Goal: Task Accomplishment & Management: Complete application form

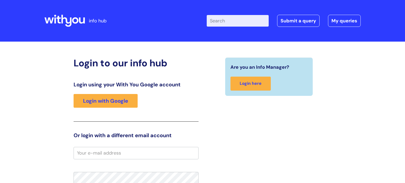
click at [191, 58] on h2 "Login to our info hub" at bounding box center [136, 62] width 125 height 11
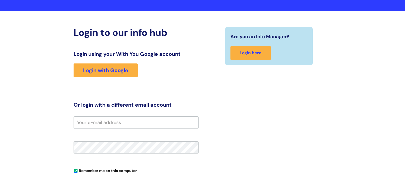
scroll to position [32, 0]
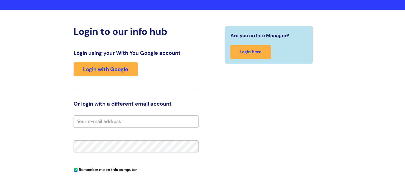
click at [102, 126] on input "email" at bounding box center [136, 122] width 125 height 12
type input "[PERSON_NAME][EMAIL_ADDRESS][PERSON_NAME][DOMAIN_NAME]"
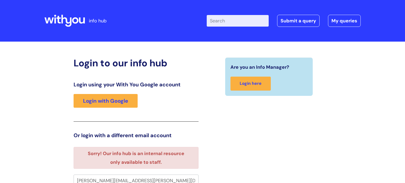
scroll to position [3, 0]
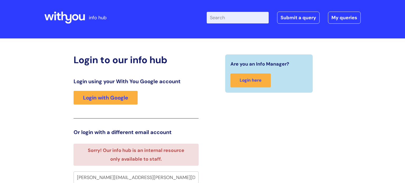
click at [222, 142] on div "Are you an Info Manager? Login here" at bounding box center [269, 174] width 133 height 240
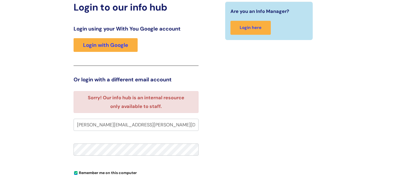
scroll to position [45, 0]
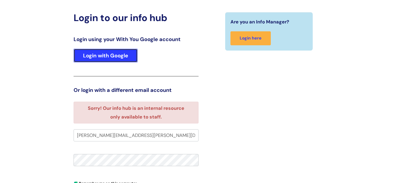
click at [103, 60] on link "Login with Google" at bounding box center [106, 56] width 64 height 14
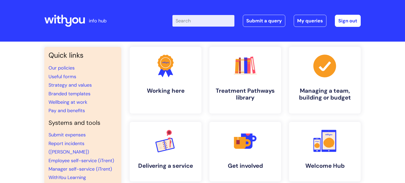
click at [0, 67] on div "Quick links Our policies Useful forms Strategy and values Branded templates Wel…" at bounding box center [202, 177] width 405 height 270
click at [62, 110] on link "Pay and benefits" at bounding box center [67, 111] width 36 height 6
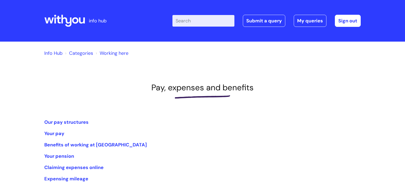
click at [215, 60] on div "Info Hub Categories Working here" at bounding box center [202, 56] width 324 height 19
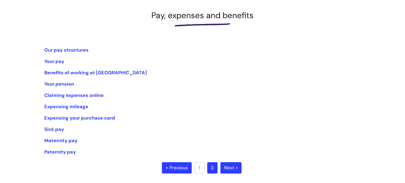
scroll to position [63, 0]
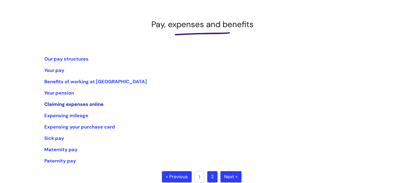
click at [85, 105] on link "Claiming expenses online" at bounding box center [73, 104] width 59 height 6
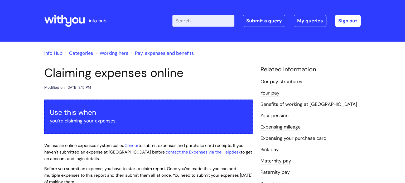
click at [222, 78] on h1 "Claiming expenses online" at bounding box center [148, 73] width 208 height 14
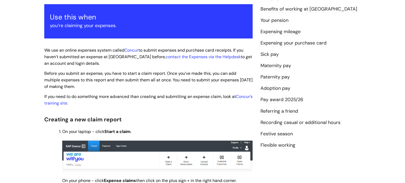
scroll to position [95, 0]
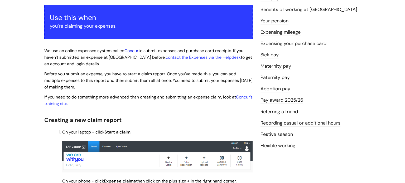
click at [132, 51] on link "Concur" at bounding box center [131, 51] width 14 height 6
click at [199, 38] on div "Use this when you’re claiming your expenses." at bounding box center [148, 22] width 208 height 35
click at [70, 105] on link "Concur’s training site" at bounding box center [148, 100] width 208 height 12
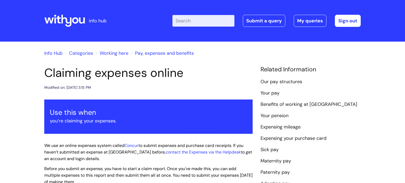
scroll to position [95, 0]
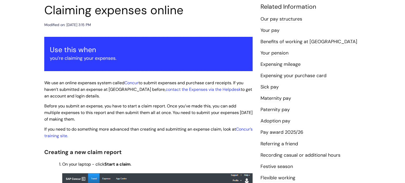
scroll to position [63, 0]
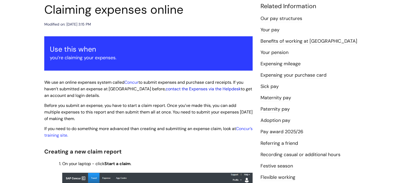
click at [183, 91] on link "contact the Expenses via the Helpdesk" at bounding box center [203, 89] width 75 height 6
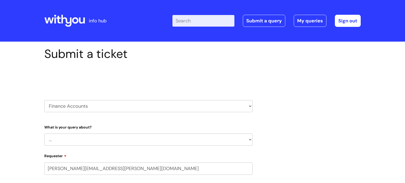
select select "80004418241"
click at [153, 81] on h2 "Select issue type" at bounding box center [148, 78] width 208 height 10
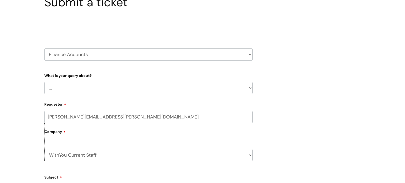
scroll to position [53, 0]
click at [140, 55] on select "HR / People IT and Support Clinical Drug Alerts Finance Accounts Data Support T…" at bounding box center [148, 53] width 208 height 12
click at [197, 26] on h2 "Select issue type" at bounding box center [148, 26] width 208 height 10
click at [125, 87] on select "... Finance Systems Finance Requests (inc. Expenses) Invoices Research" at bounding box center [148, 87] width 208 height 12
select select "Finance Systems"
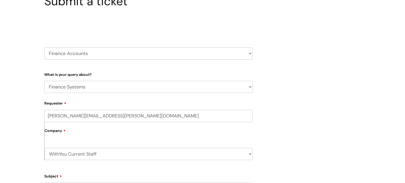
click at [44, 81] on select "... Finance Systems Finance Requests (inc. Expenses) Invoices Research" at bounding box center [148, 87] width 208 height 12
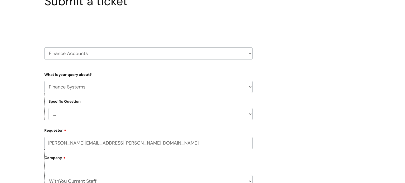
click at [115, 118] on select "... Concur + Basware Exchequer" at bounding box center [151, 114] width 204 height 12
select select "Concur + Basware"
click at [49, 108] on select "... Concur + Basware Exchequer" at bounding box center [151, 114] width 204 height 12
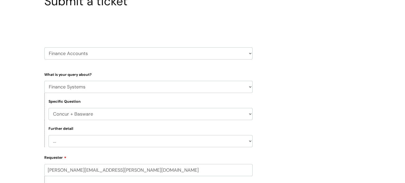
click at [79, 146] on select "... Access/Login issues Approval flow updates/issues New Suppliers + Job Codes …" at bounding box center [151, 141] width 204 height 12
select select "Access/Login issues"
click at [49, 136] on select "... Access/Login issues Approval flow updates/issues New Suppliers + Job Codes …" at bounding box center [151, 141] width 204 height 12
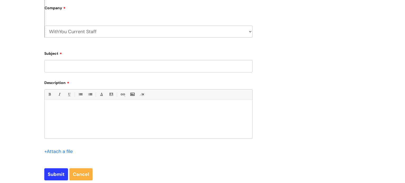
scroll to position [232, 0]
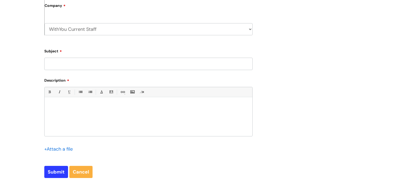
click at [103, 64] on input "Subject" at bounding box center [148, 64] width 208 height 12
type input "Concur login"
click at [104, 108] on p at bounding box center [149, 106] width 200 height 5
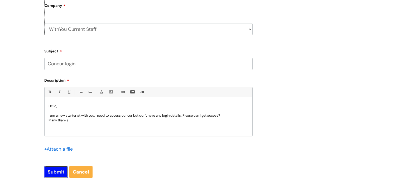
click at [49, 176] on input "Submit" at bounding box center [56, 172] width 24 height 12
type input "Please Wait..."
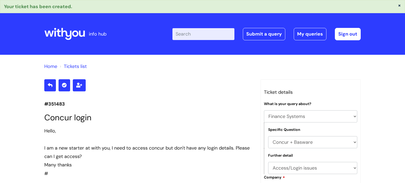
select select "Finance Systems"
select select "Concur + Basware"
select select "Access/Login issues"
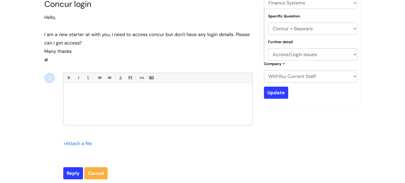
click at [142, 37] on div "I am a new starter at with you, I need to access concur but don't have any logi…" at bounding box center [148, 38] width 208 height 17
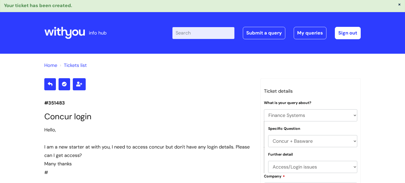
scroll to position [0, 0]
